Goal: Transaction & Acquisition: Purchase product/service

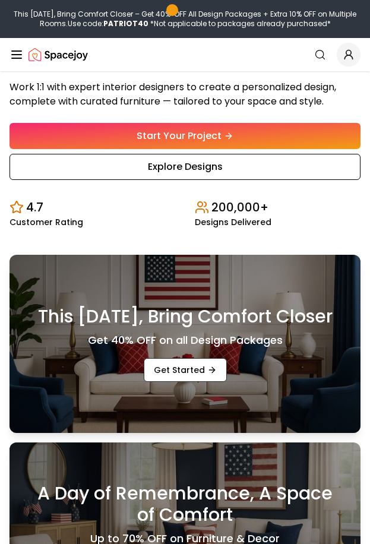
click at [289, 140] on link "Start Your Project" at bounding box center [185, 136] width 351 height 26
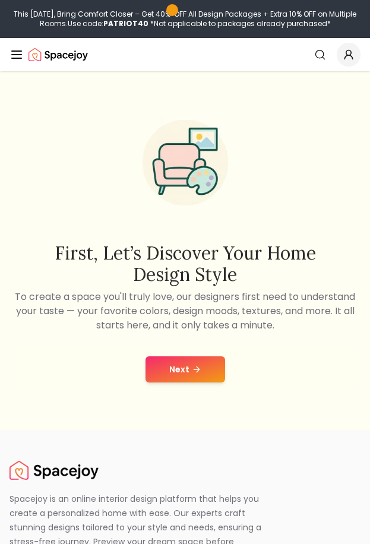
click at [195, 370] on icon at bounding box center [196, 370] width 5 height 0
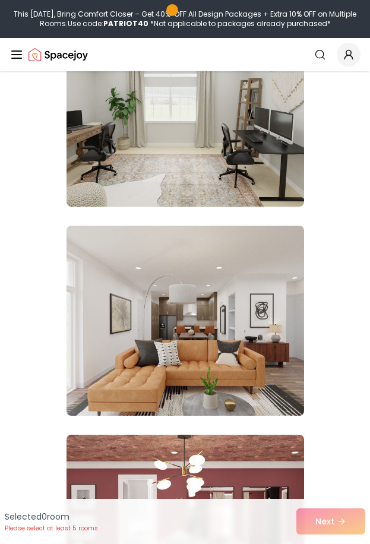
scroll to position [4162, 0]
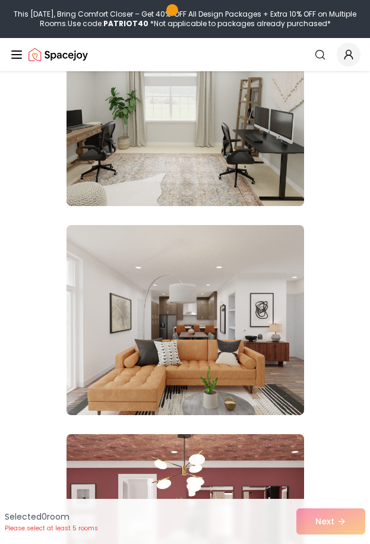
click at [292, 169] on img at bounding box center [186, 111] width 238 height 190
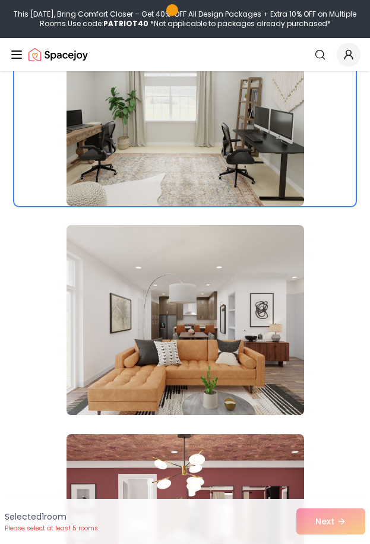
click at [354, 503] on div "Selected 1 room Please select at least 5 rooms Next" at bounding box center [185, 521] width 370 height 45
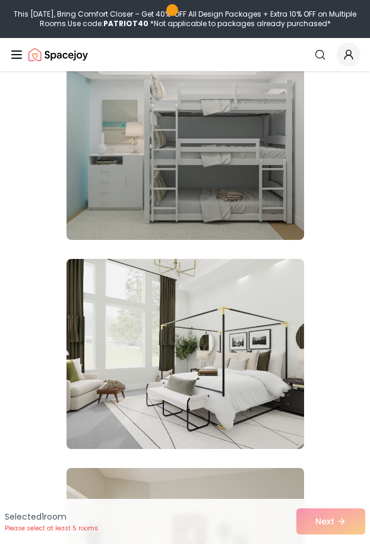
scroll to position [2663, 0]
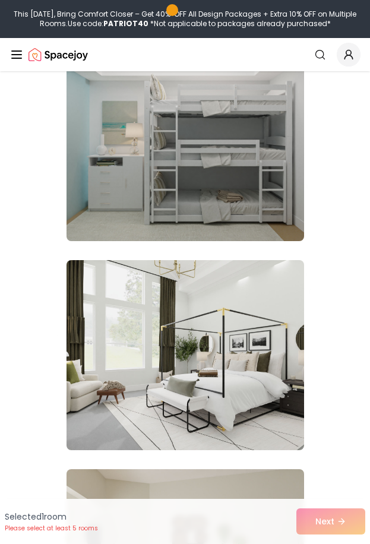
click at [118, 207] on img at bounding box center [186, 146] width 238 height 190
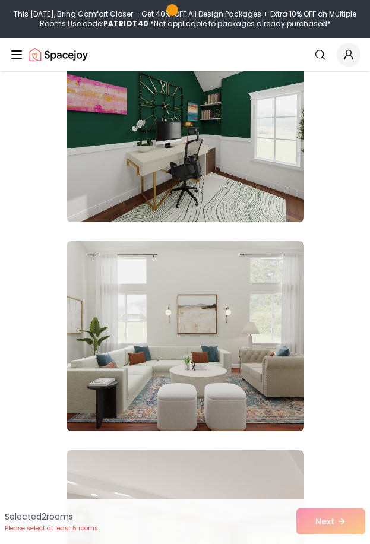
scroll to position [0, 0]
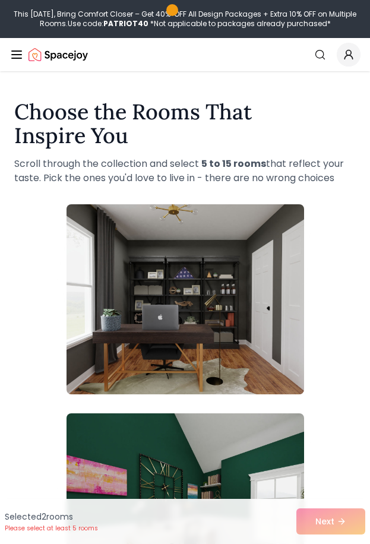
click at [160, 294] on img at bounding box center [186, 299] width 238 height 190
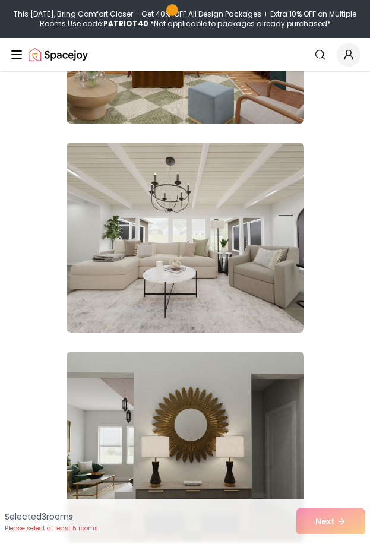
click at [125, 280] on img at bounding box center [186, 238] width 238 height 190
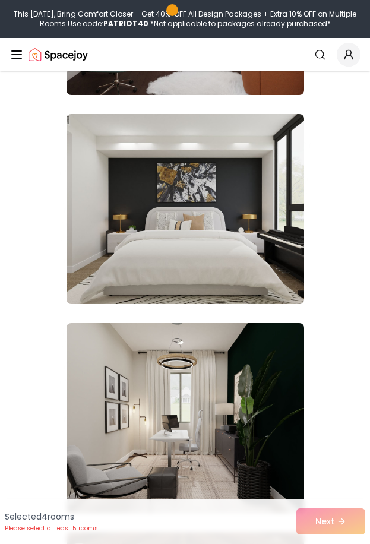
scroll to position [8252, 0]
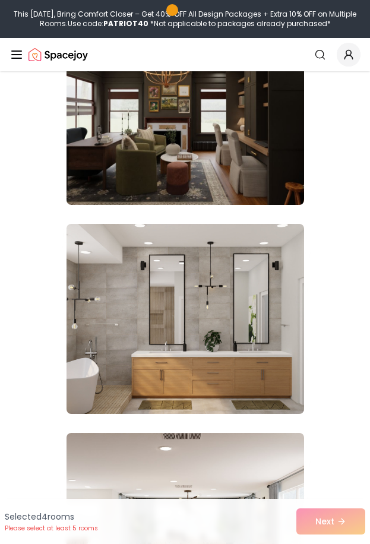
click at [108, 304] on img at bounding box center [186, 319] width 238 height 190
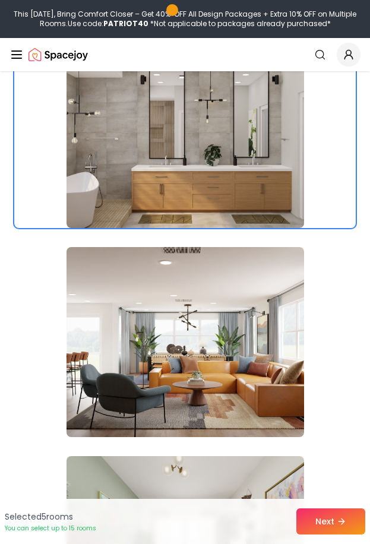
click at [346, 522] on icon at bounding box center [342, 522] width 10 height 10
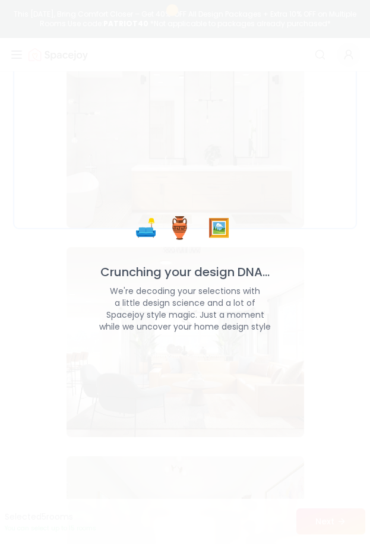
scroll to position [12297, 0]
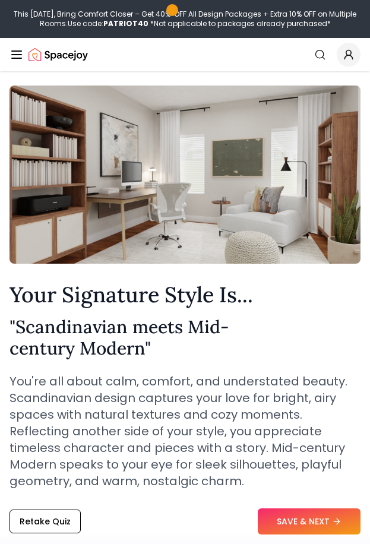
click at [321, 514] on button "SAVE & NEXT" at bounding box center [309, 522] width 103 height 26
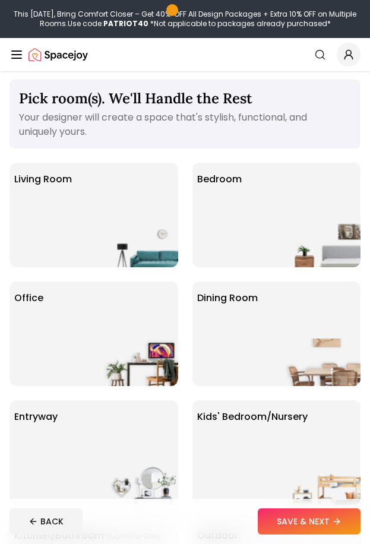
scroll to position [5, 0]
click at [145, 226] on img at bounding box center [140, 244] width 76 height 48
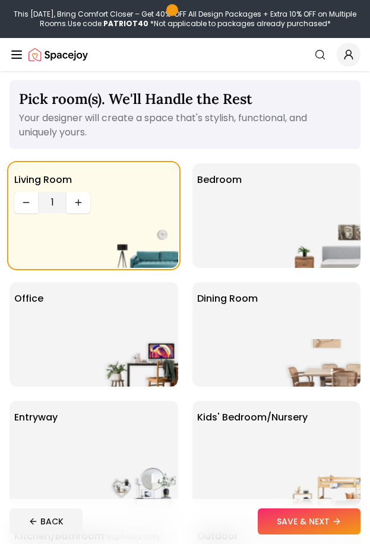
click at [72, 243] on div "Living Room 1" at bounding box center [94, 215] width 169 height 105
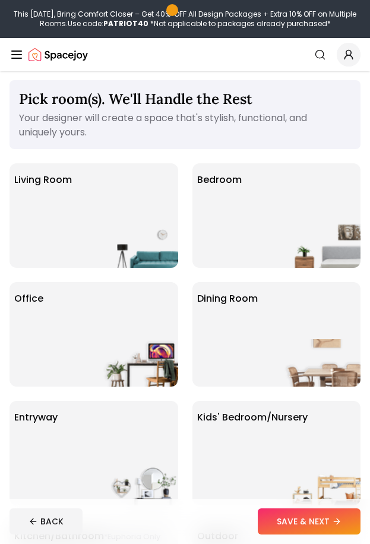
click at [277, 229] on div "Bedroom" at bounding box center [277, 215] width 169 height 105
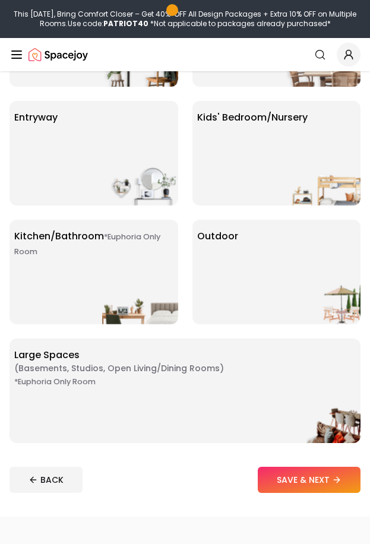
scroll to position [307, 0]
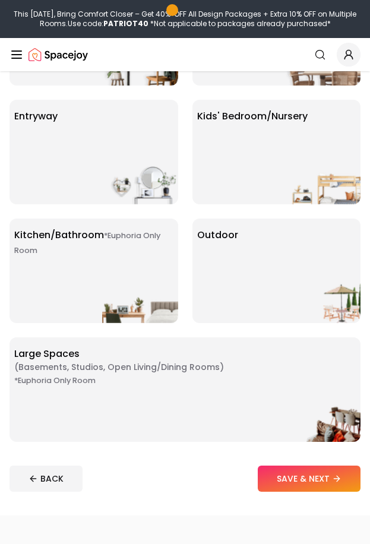
click at [147, 258] on div "*Euphoria Only Room Kitchen/Bathroom *Euphoria Only Room" at bounding box center [94, 271] width 169 height 105
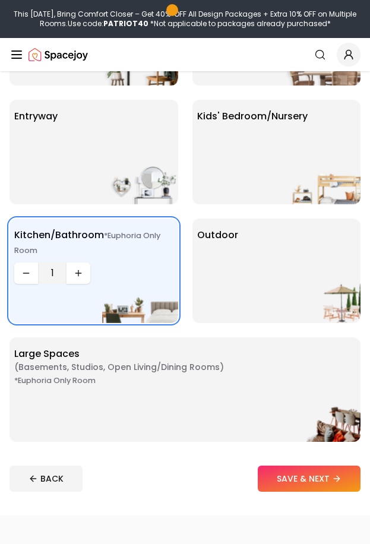
click at [269, 383] on div "*Euphoria Only Room Large Spaces ( Basements, Studios, Open living/dining rooms…" at bounding box center [185, 389] width 351 height 105
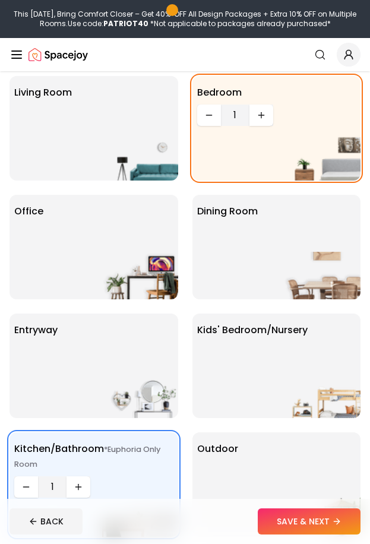
scroll to position [0, 0]
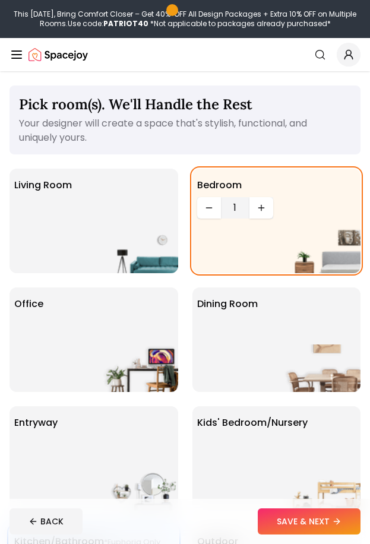
click at [326, 520] on button "SAVE & NEXT" at bounding box center [309, 522] width 103 height 26
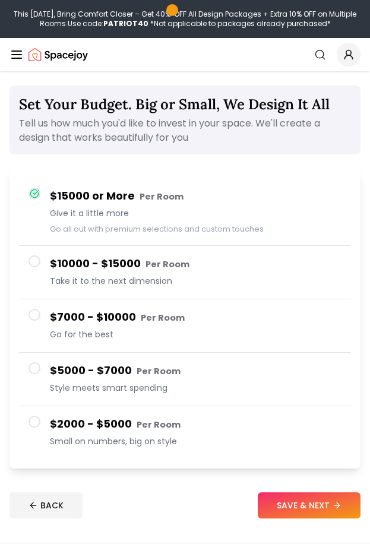
click at [42, 425] on button "$2000 - $5000 Per Room Small on numbers, big on style" at bounding box center [185, 432] width 332 height 53
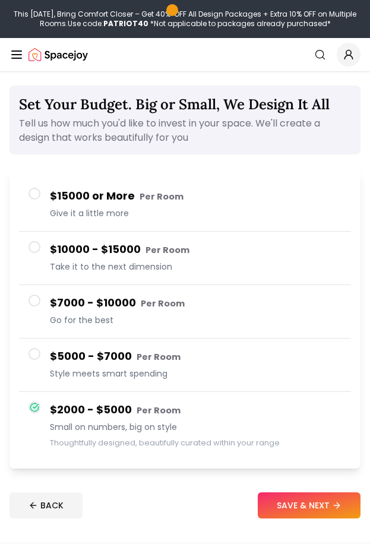
click at [298, 518] on button "SAVE & NEXT" at bounding box center [309, 506] width 103 height 26
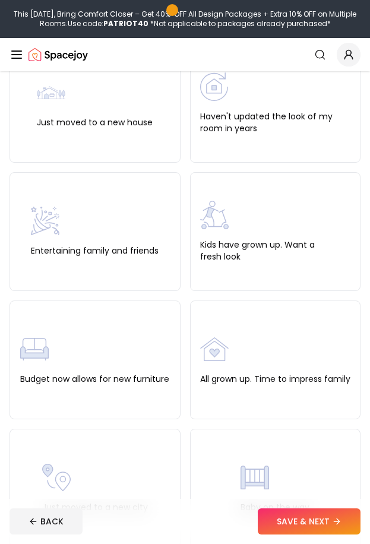
scroll to position [121, 0]
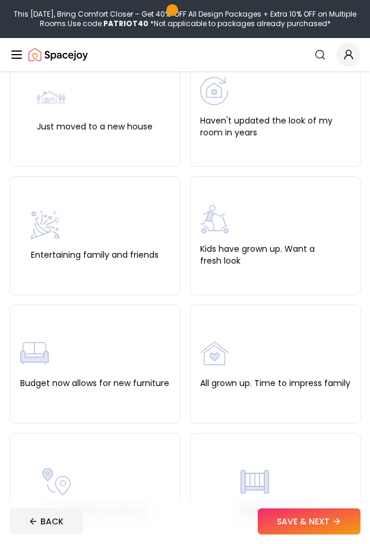
click at [322, 141] on div "Haven't updated the look of my room in years" at bounding box center [275, 107] width 171 height 119
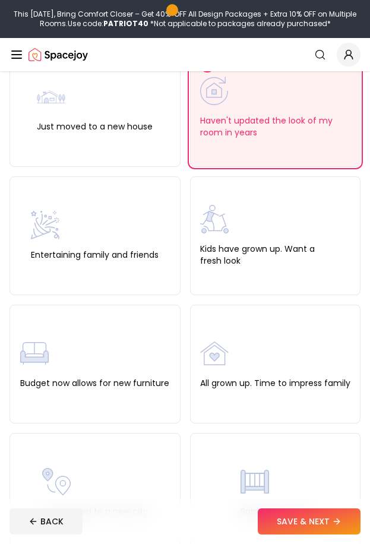
click at [325, 518] on button "SAVE & NEXT" at bounding box center [309, 522] width 103 height 26
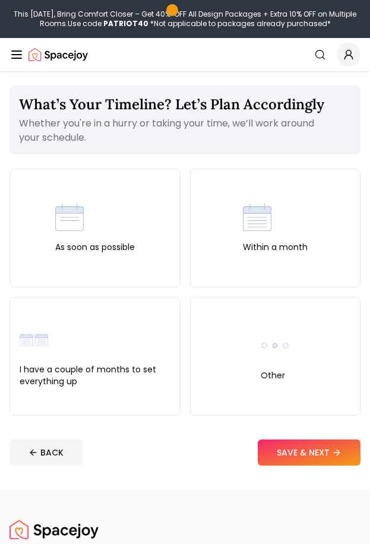
click at [152, 219] on div "As soon as possible" at bounding box center [95, 228] width 171 height 119
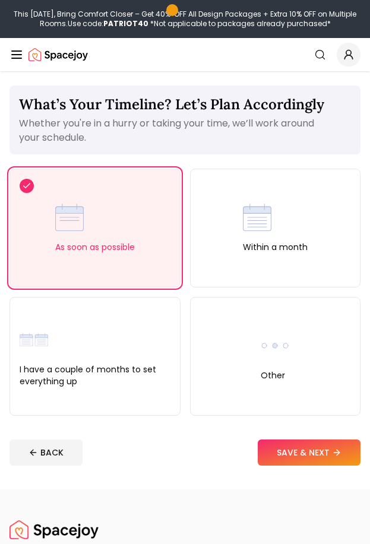
click at [321, 464] on button "SAVE & NEXT" at bounding box center [309, 453] width 103 height 26
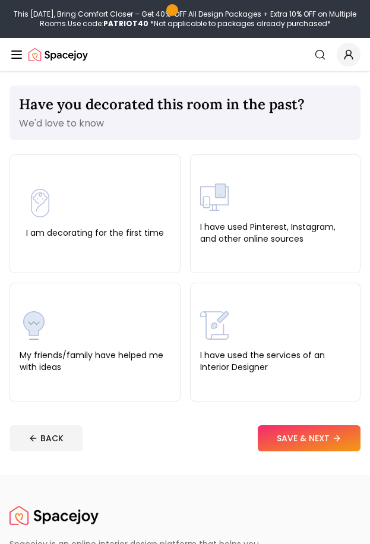
click at [140, 314] on div "My friends/family have helped me with ideas" at bounding box center [95, 342] width 151 height 62
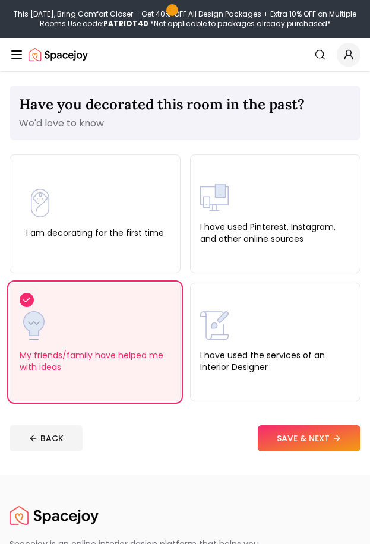
click at [306, 443] on button "SAVE & NEXT" at bounding box center [309, 438] width 103 height 26
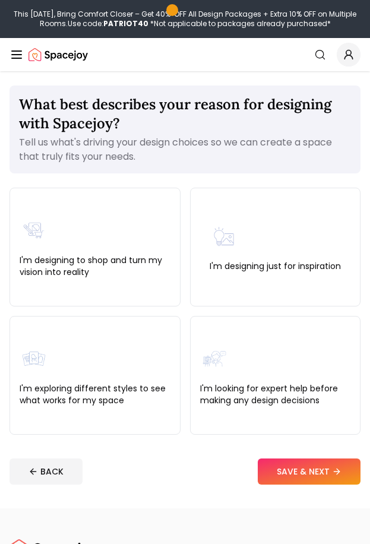
click at [296, 235] on div "I'm designing just for inspiration" at bounding box center [275, 247] width 131 height 50
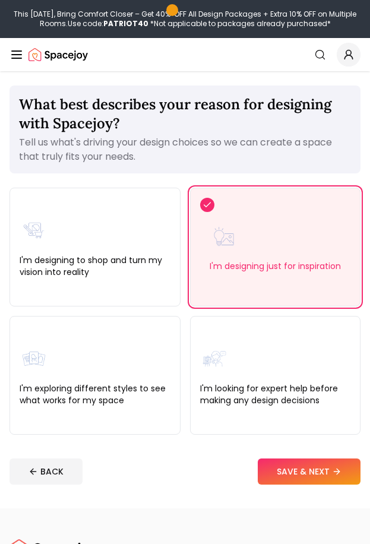
click at [323, 474] on button "SAVE & NEXT" at bounding box center [309, 472] width 103 height 26
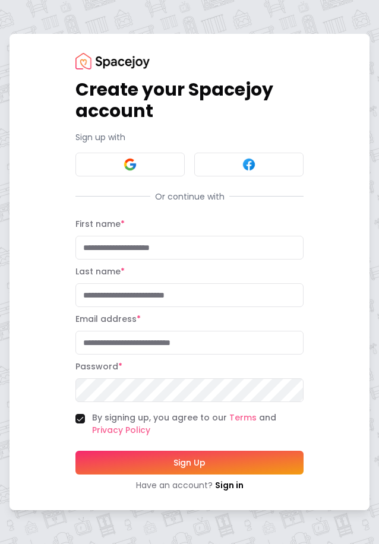
click at [157, 169] on button at bounding box center [129, 165] width 109 height 24
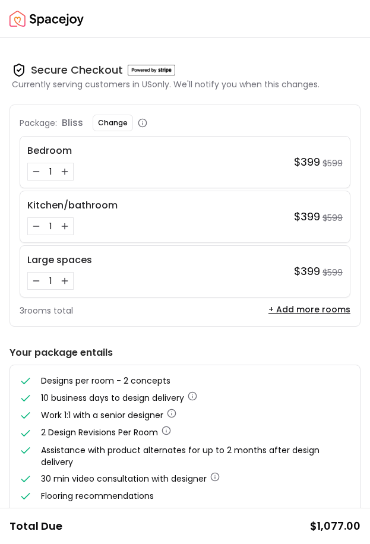
click at [40, 276] on icon "Decrease quantity for Large spaces" at bounding box center [36, 281] width 10 height 10
